Goal: Transaction & Acquisition: Purchase product/service

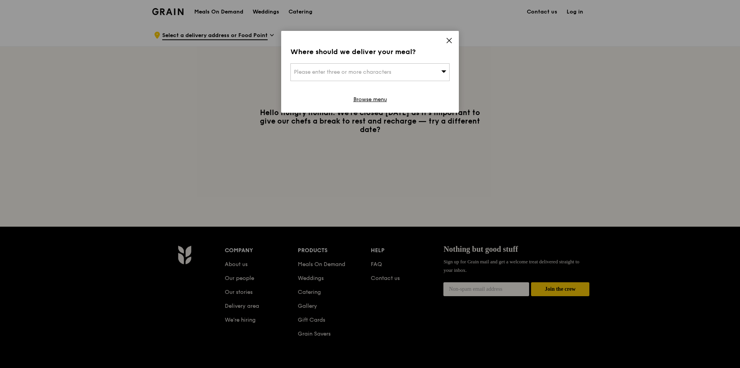
click at [452, 44] on div "Where should we deliver your meal? Please enter three or more characters Browse…" at bounding box center [370, 72] width 178 height 82
click at [448, 40] on icon at bounding box center [448, 40] width 7 height 7
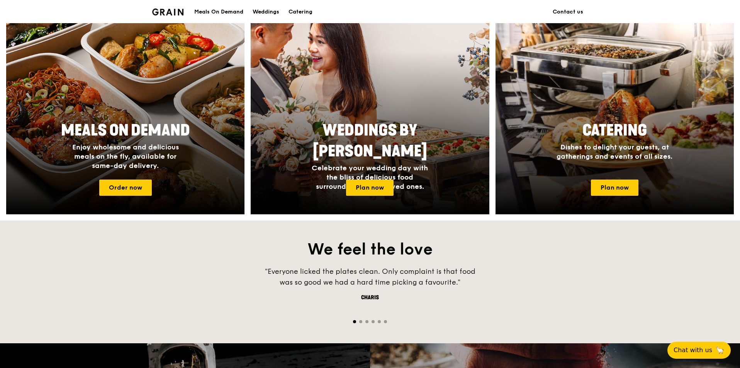
scroll to position [309, 0]
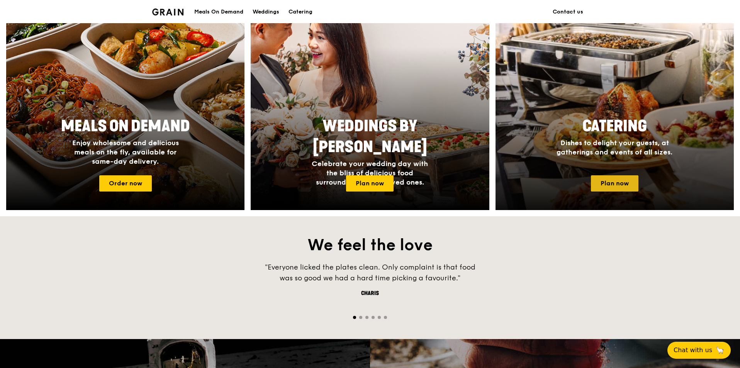
click at [619, 185] on link "Plan now" at bounding box center [614, 183] width 47 height 16
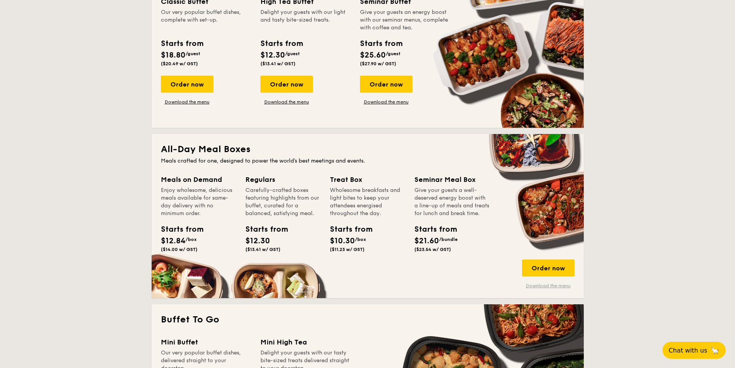
scroll to position [386, 0]
click at [444, 252] on div "Starts from $21.60 /bundle ($23.54 w/ GST)" at bounding box center [432, 238] width 35 height 29
click at [563, 270] on div "Order now" at bounding box center [548, 268] width 53 height 17
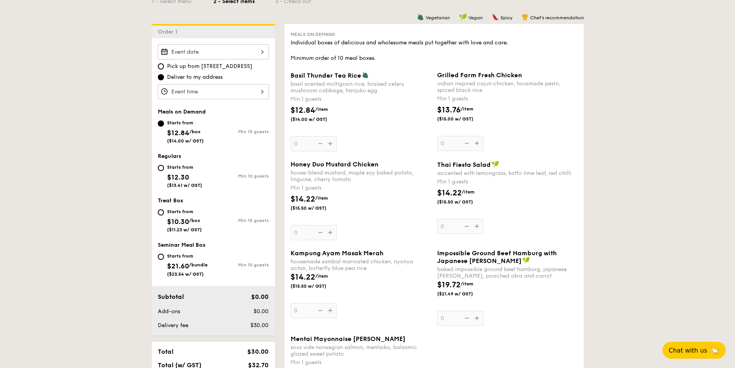
scroll to position [193, 0]
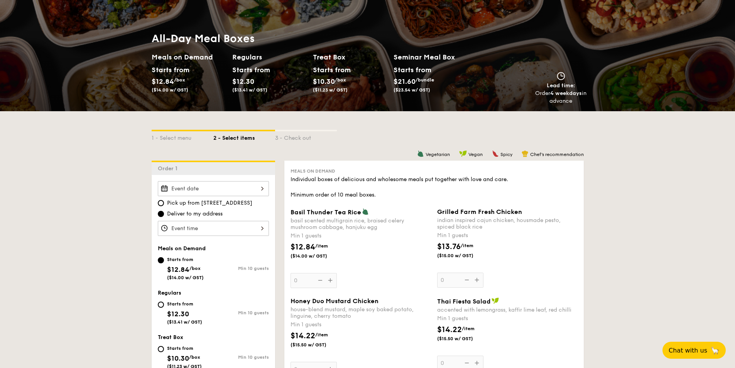
scroll to position [77, 0]
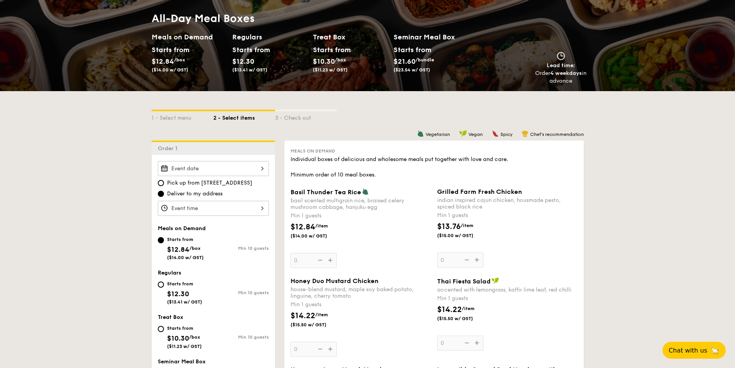
click at [298, 120] on div "3 - Check out" at bounding box center [306, 116] width 62 height 11
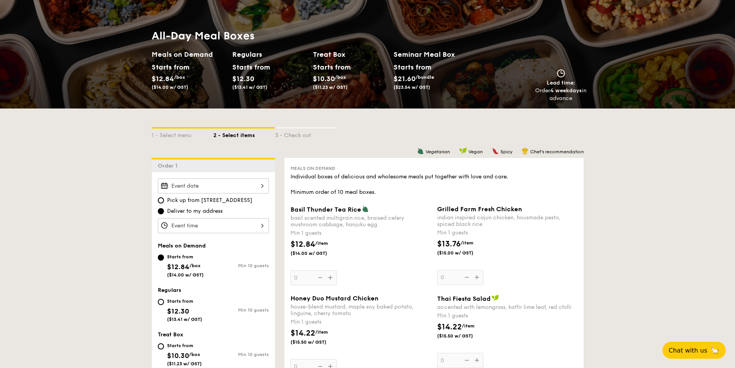
scroll to position [0, 0]
